Goal: Transaction & Acquisition: Purchase product/service

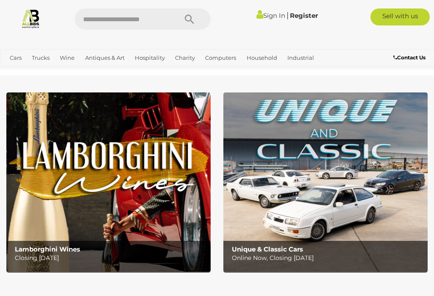
click at [0, 0] on link "View All Hospitality Auctions" at bounding box center [0, 0] width 0 height 0
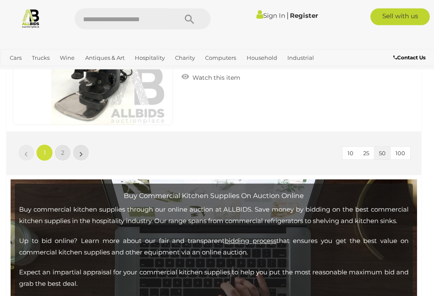
scroll to position [8375, 0]
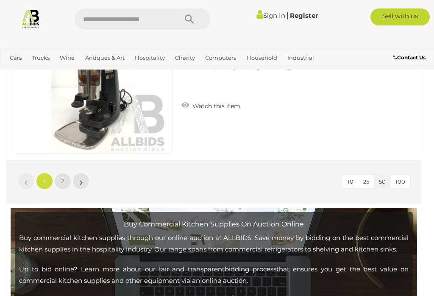
click at [59, 179] on link "2" at bounding box center [62, 181] width 17 height 17
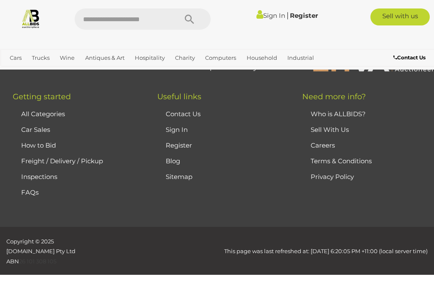
scroll to position [287, 0]
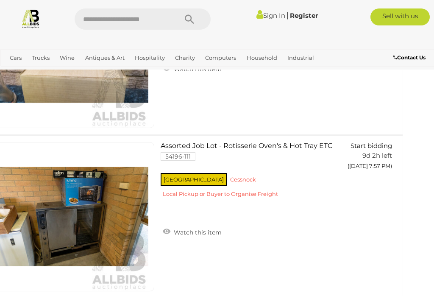
scroll to position [1053, 19]
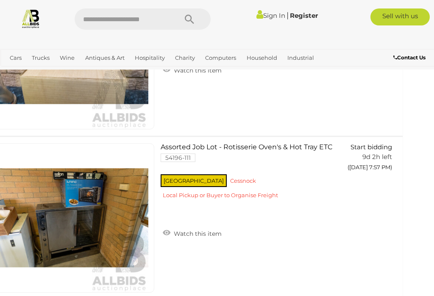
click at [0, 0] on span "Auctions" at bounding box center [0, 0] width 0 height 0
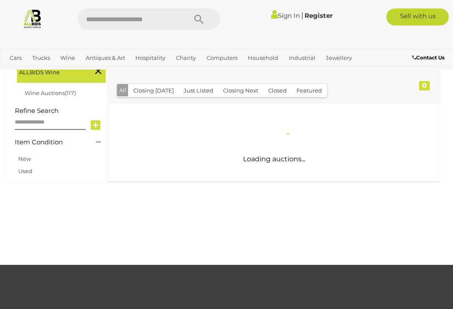
scroll to position [142, 0]
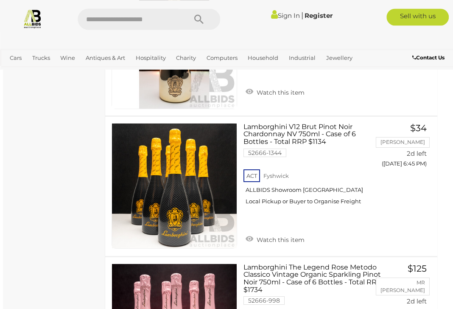
scroll to position [2413, 3]
click at [432, 197] on div "Lamborghini V12 Brut Pinot Noir Chardonnay NV 750ml - Case of 6 Bottles - Total…" at bounding box center [271, 186] width 345 height 139
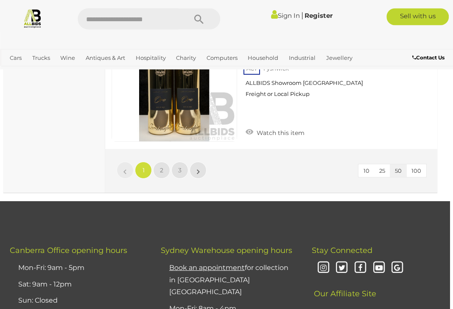
scroll to position [7164, 3]
click at [159, 162] on link "2" at bounding box center [161, 170] width 17 height 17
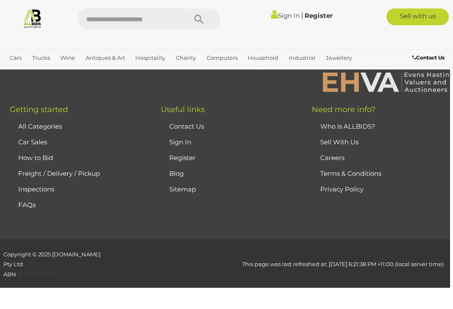
scroll to position [162, 0]
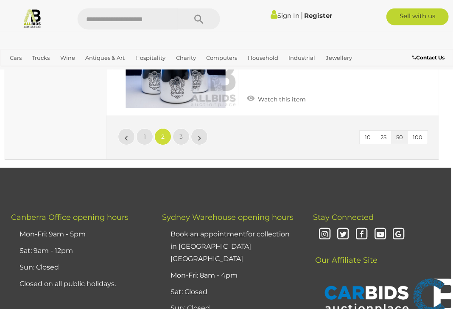
scroll to position [7185, 2]
click at [179, 133] on span "3" at bounding box center [180, 137] width 3 height 8
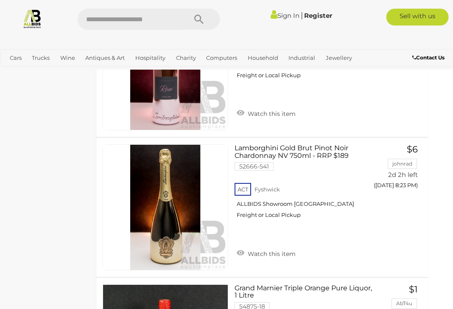
scroll to position [2082, 12]
click at [0, 0] on link "View All Industrial Auctions" at bounding box center [0, 0] width 0 height 0
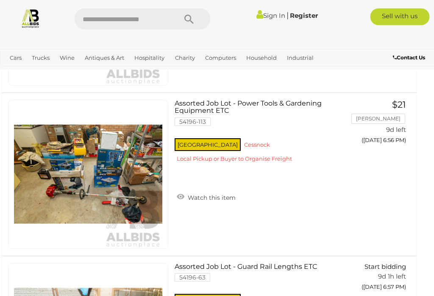
scroll to position [5690, 5]
click at [132, 179] on img at bounding box center [88, 174] width 148 height 148
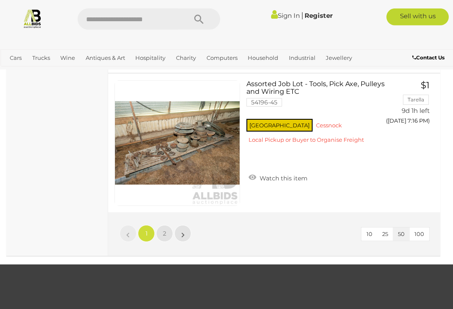
scroll to position [7028, 0]
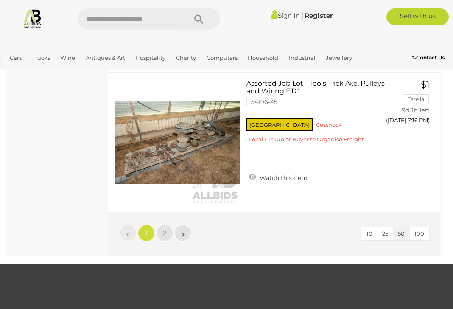
click at [163, 229] on span "2" at bounding box center [164, 233] width 3 height 8
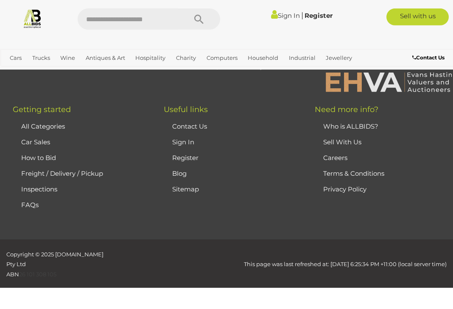
scroll to position [162, 0]
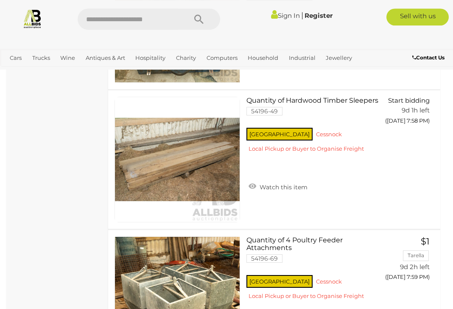
scroll to position [3929, 0]
click at [329, 101] on link "Quantity of Hardwood Timber Sleepers 54196-49 NSW Cessnock" at bounding box center [316, 128] width 126 height 62
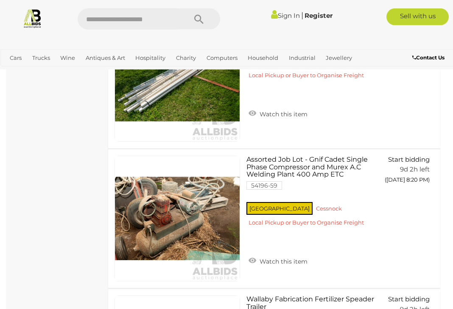
scroll to position [6243, 0]
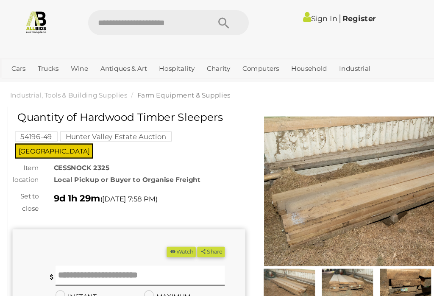
scroll to position [8, 0]
